Goal: Communication & Community: Answer question/provide support

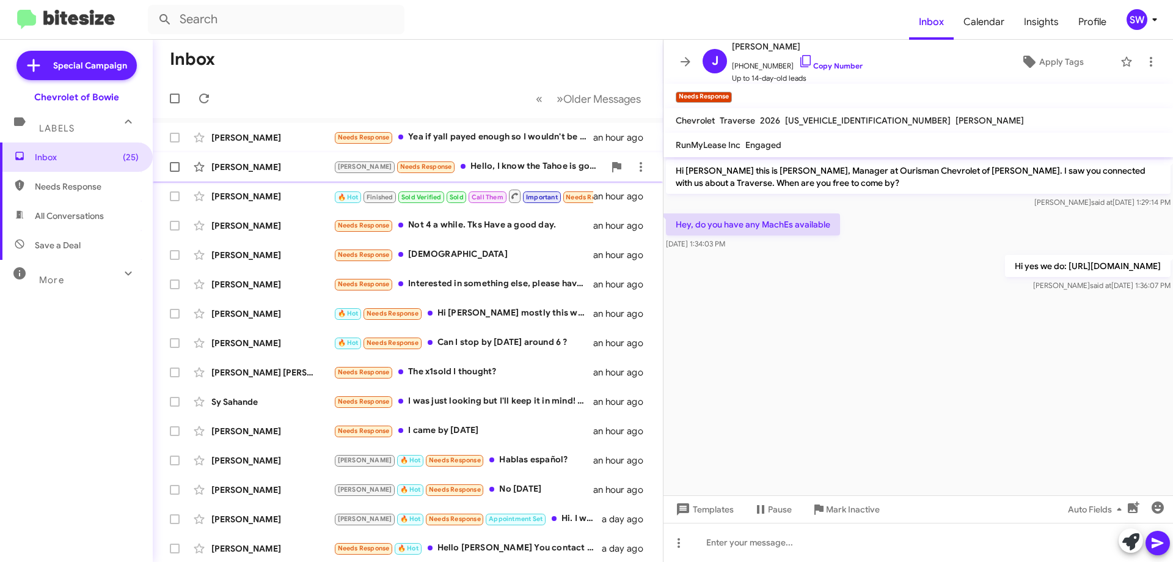
click at [458, 164] on div "[PERSON_NAME] Needs Response Hello, I know the Tahoe is gone." at bounding box center [469, 166] width 271 height 14
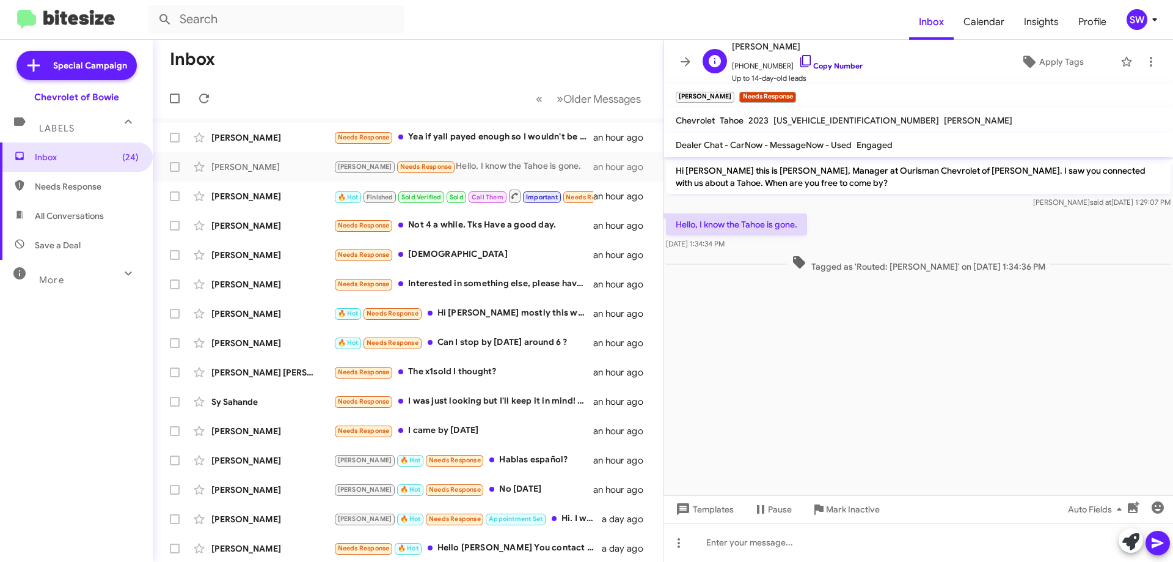
drag, startPoint x: 796, startPoint y: 57, endPoint x: 817, endPoint y: 70, distance: 24.6
click at [799, 57] on icon at bounding box center [806, 61] width 15 height 15
click at [838, 509] on span "Mark Inactive" at bounding box center [853, 509] width 54 height 22
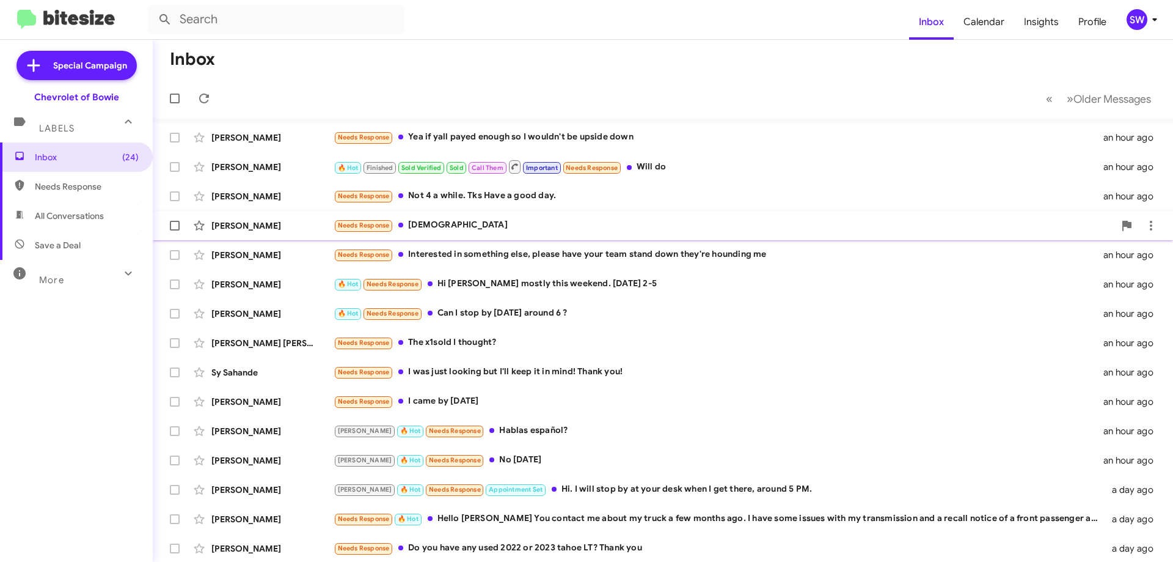
drag, startPoint x: 455, startPoint y: 194, endPoint x: 610, endPoint y: 217, distance: 157.5
click at [459, 194] on div "Needs Response Not 4 a while. Tks Have a good day." at bounding box center [719, 196] width 770 height 14
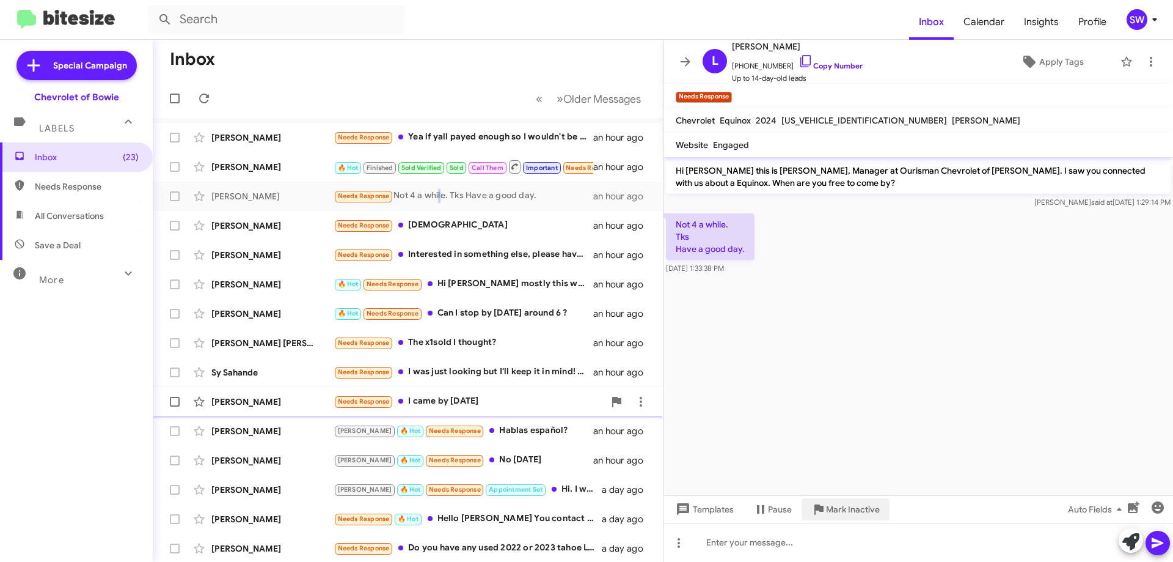
drag, startPoint x: 840, startPoint y: 510, endPoint x: 807, endPoint y: 394, distance: 120.7
click at [841, 506] on span "Mark Inactive" at bounding box center [853, 509] width 54 height 22
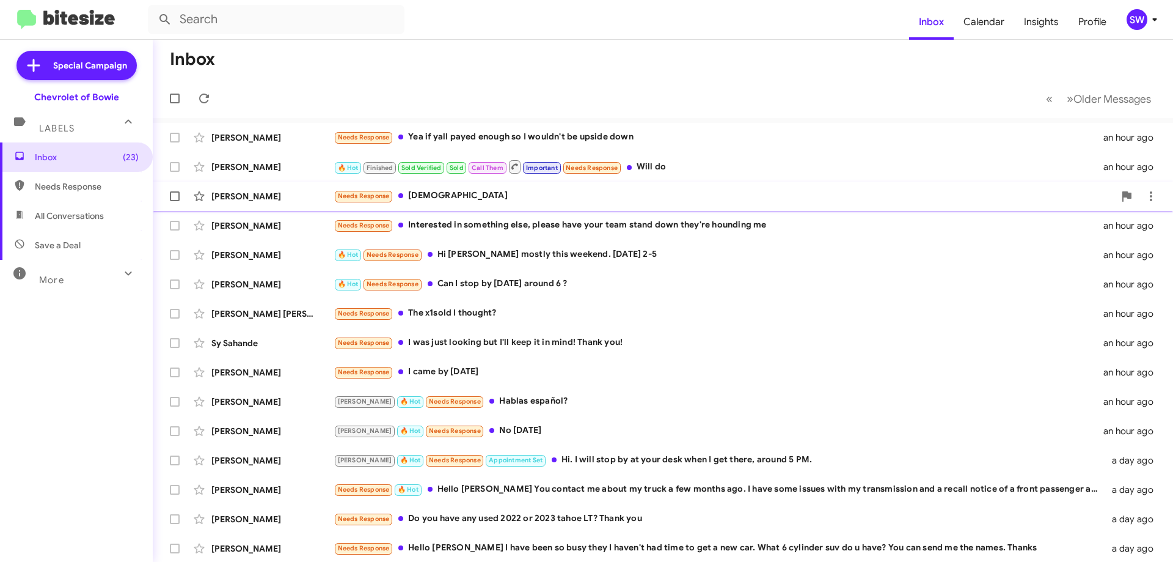
drag, startPoint x: 443, startPoint y: 194, endPoint x: 449, endPoint y: 192, distance: 6.4
click at [444, 194] on div "Needs Response Haha" at bounding box center [724, 196] width 781 height 14
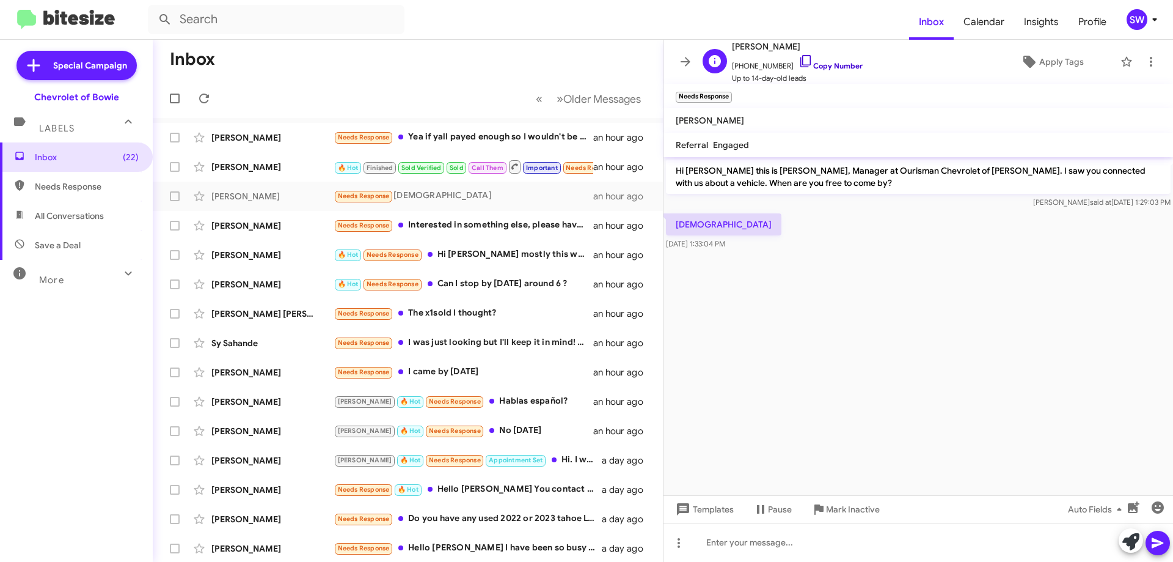
drag, startPoint x: 792, startPoint y: 57, endPoint x: 796, endPoint y: 70, distance: 13.5
click at [799, 57] on icon at bounding box center [806, 61] width 15 height 15
click at [836, 503] on span "Mark Inactive" at bounding box center [853, 509] width 54 height 22
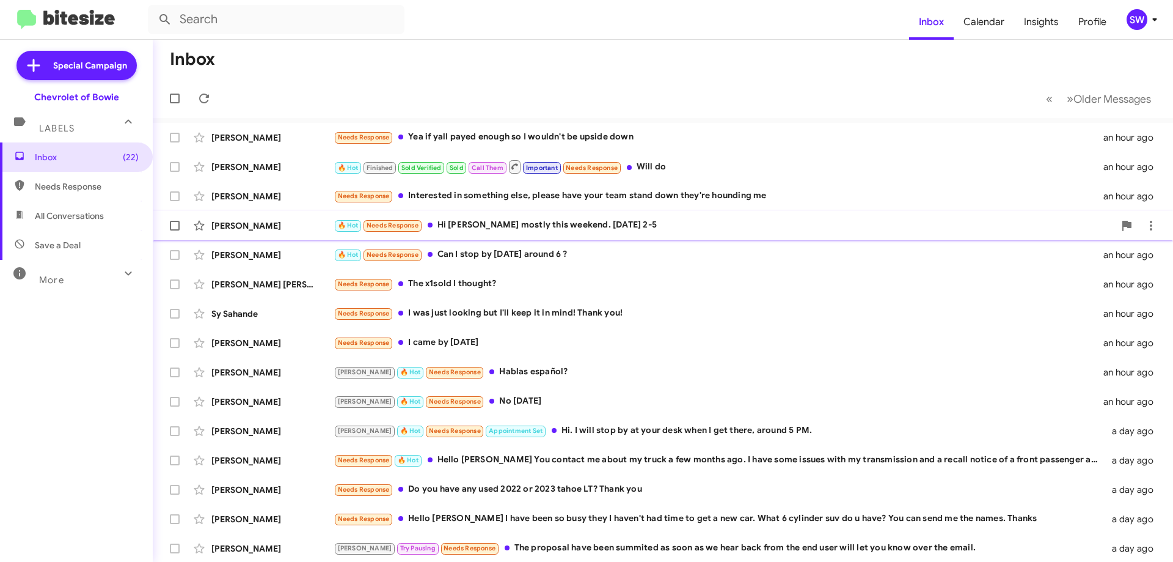
drag, startPoint x: 489, startPoint y: 199, endPoint x: 575, endPoint y: 220, distance: 88.0
click at [495, 200] on div "Needs Response Interested in something else, please have your team stand down t…" at bounding box center [719, 196] width 770 height 14
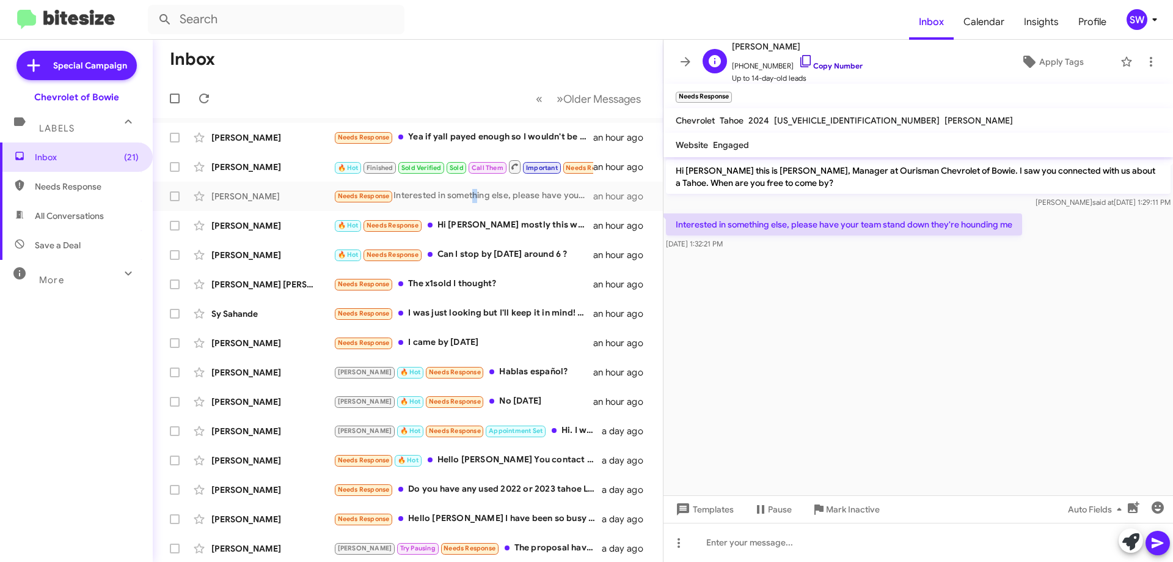
click at [799, 59] on icon at bounding box center [806, 61] width 15 height 15
drag, startPoint x: 841, startPoint y: 501, endPoint x: 846, endPoint y: 515, distance: 14.9
click at [843, 505] on span "Mark Inactive" at bounding box center [853, 509] width 54 height 22
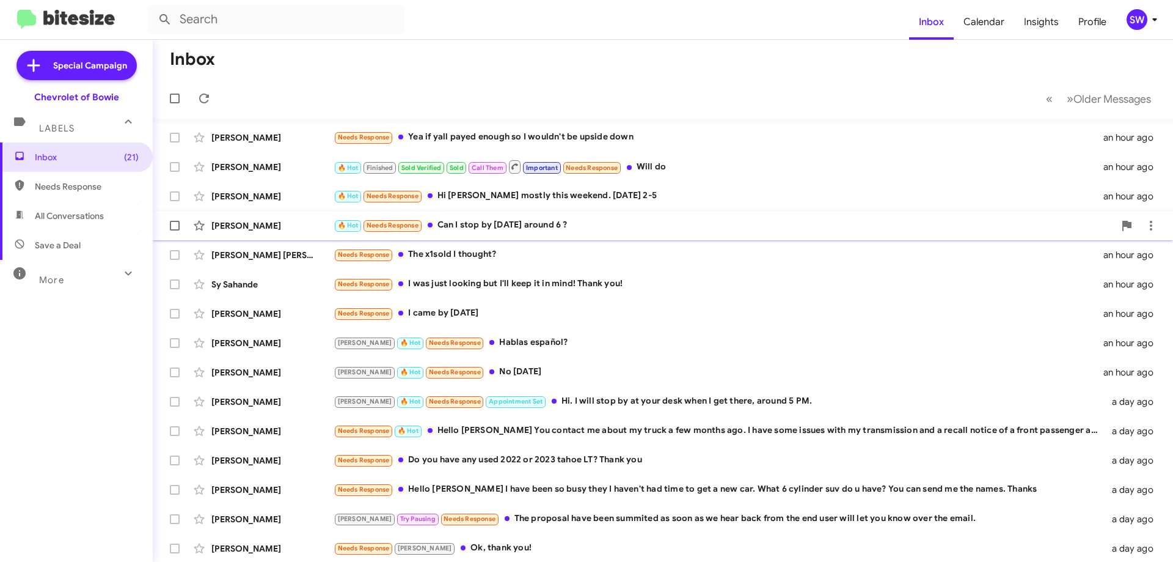
click at [489, 222] on div "🔥 Hot Needs Response Can I stop by [DATE] around 6 ?" at bounding box center [724, 225] width 781 height 14
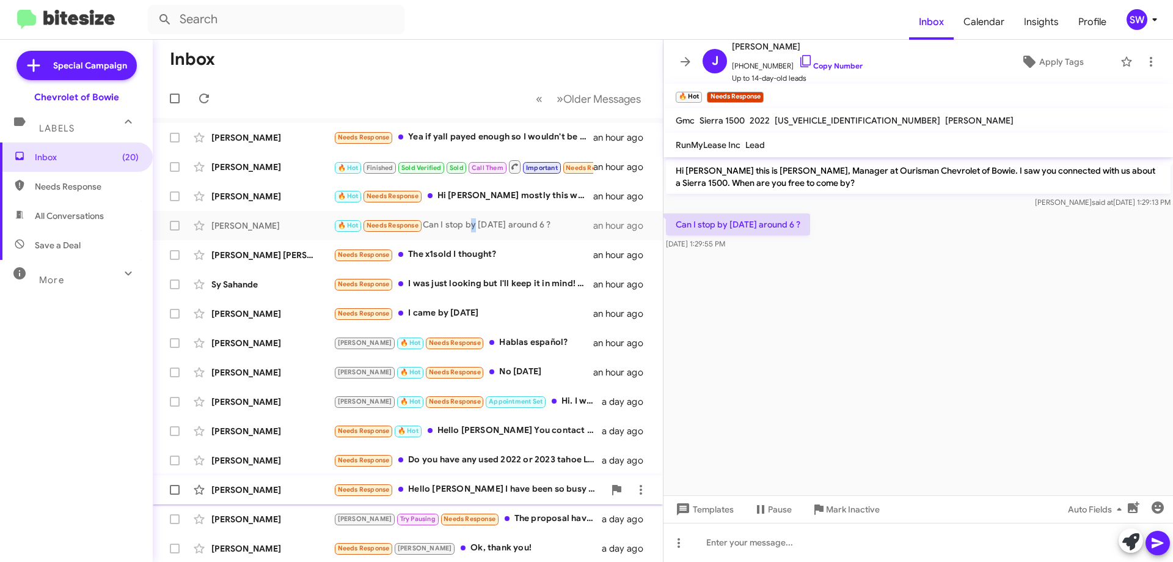
drag, startPoint x: 835, startPoint y: 508, endPoint x: 825, endPoint y: 486, distance: 24.1
click at [836, 503] on span "Mark Inactive" at bounding box center [853, 509] width 54 height 22
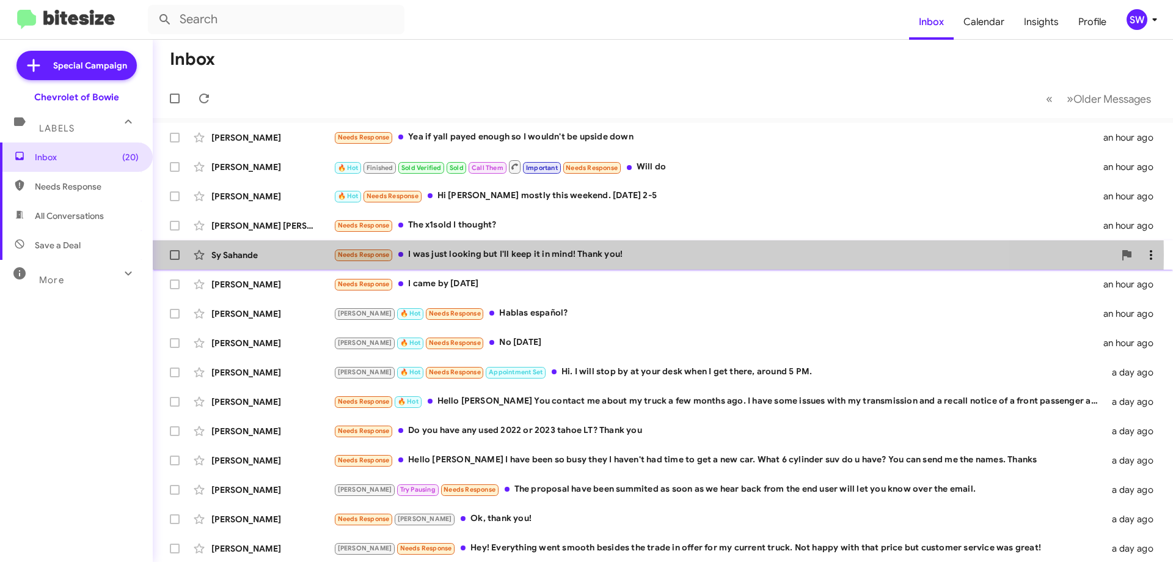
drag, startPoint x: 466, startPoint y: 255, endPoint x: 640, endPoint y: 255, distance: 174.8
click at [488, 254] on div "Needs Response I was just looking but I'll keep it in mind! Thank you!" at bounding box center [724, 254] width 781 height 14
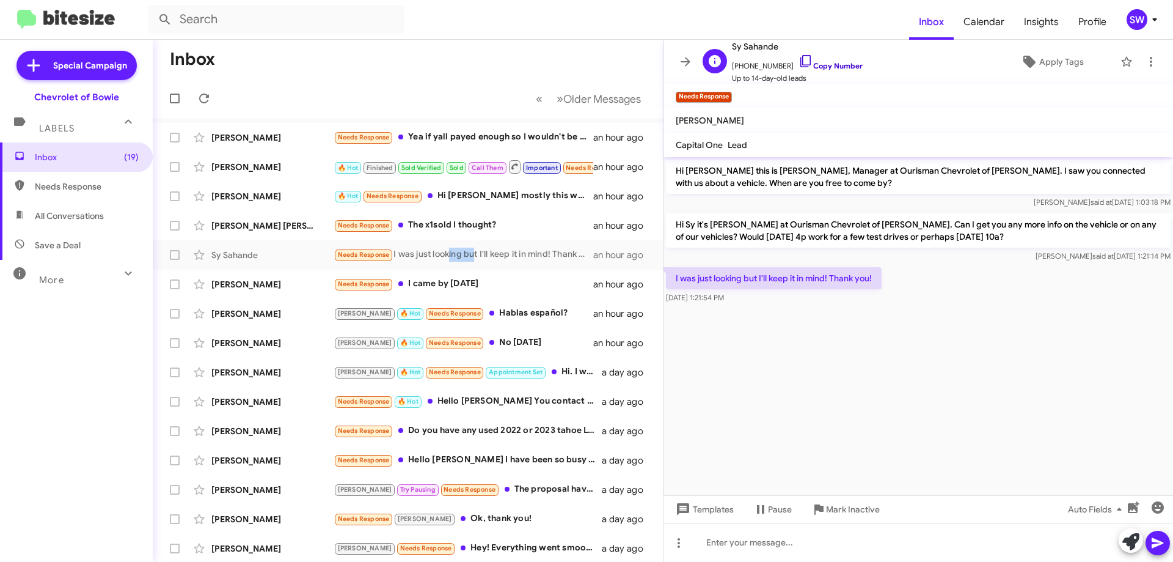
click at [800, 61] on icon at bounding box center [806, 61] width 15 height 15
drag, startPoint x: 789, startPoint y: 280, endPoint x: 680, endPoint y: 280, distance: 109.4
click at [678, 281] on div "I was just looking but I'll keep it in mind! Thank you! [DATE] 1:21:54 PM" at bounding box center [919, 286] width 510 height 42
copy p "was just looking but I'll keep it in mind! Thank you!"
click at [681, 276] on p "I was just looking but I'll keep it in mind! Thank you!" at bounding box center [774, 278] width 216 height 22
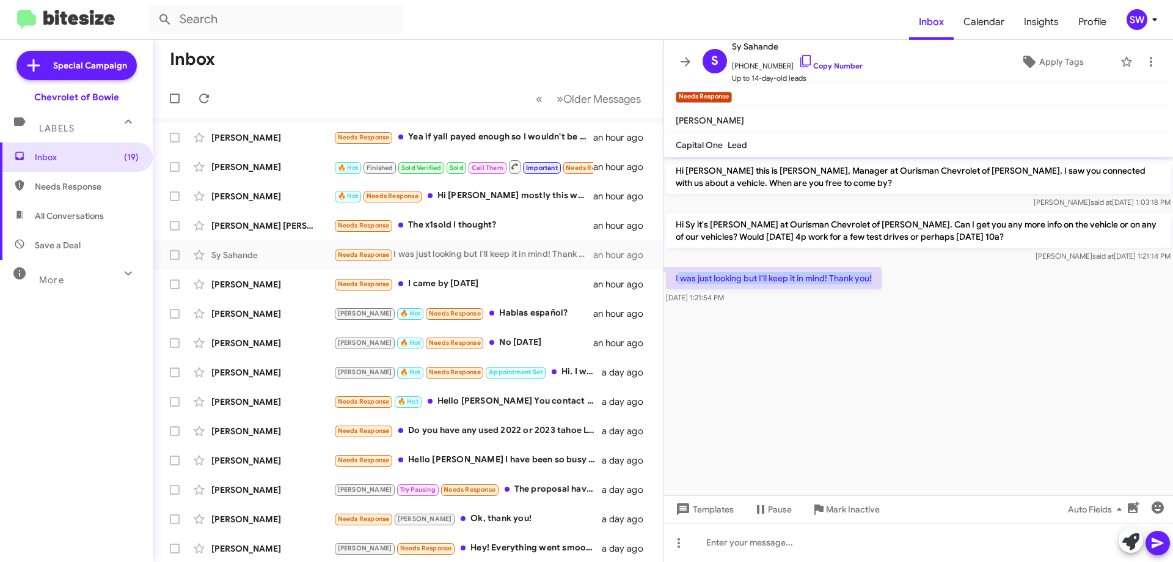
click at [707, 283] on p "I was just looking but I'll keep it in mind! Thank you!" at bounding box center [774, 278] width 216 height 22
click at [705, 280] on p "I was just looking but I'll keep it in mind! Thank you!" at bounding box center [774, 278] width 216 height 22
click at [706, 280] on p "I was just looking but I'll keep it in mind! Thank you!" at bounding box center [774, 278] width 216 height 22
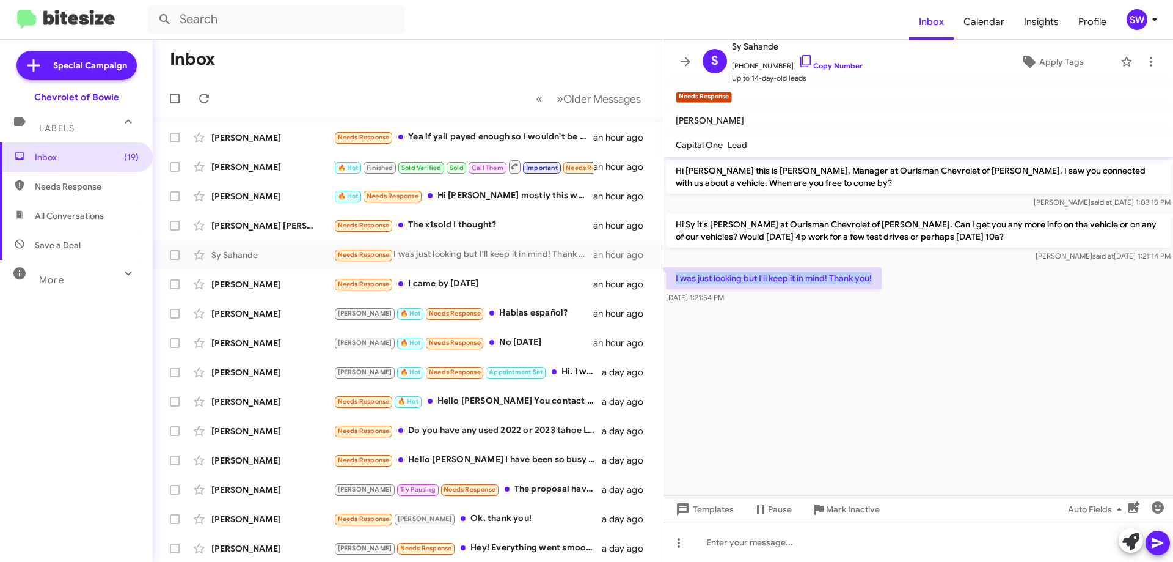
copy p "I was just looking but I'll keep it in mind! Thank you!"
